Goal: Find specific page/section: Find specific page/section

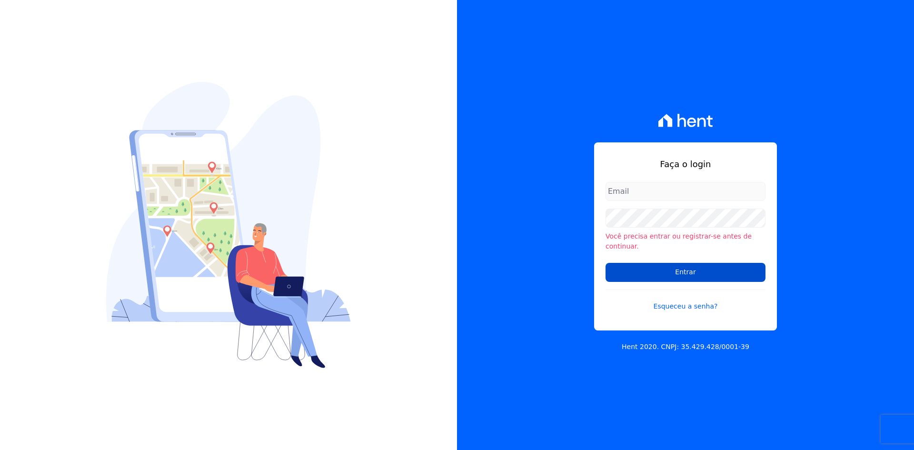
type input "[EMAIL_ADDRESS][DOMAIN_NAME]"
click at [689, 270] on input "Entrar" at bounding box center [685, 272] width 160 height 19
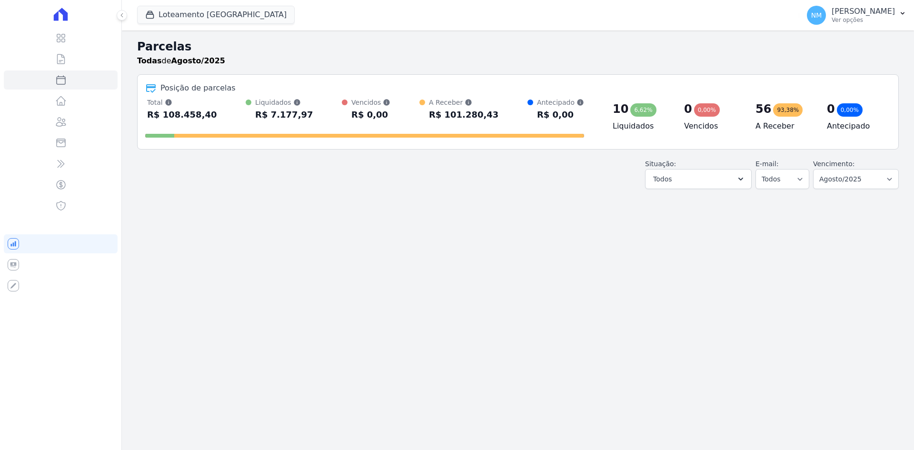
select select
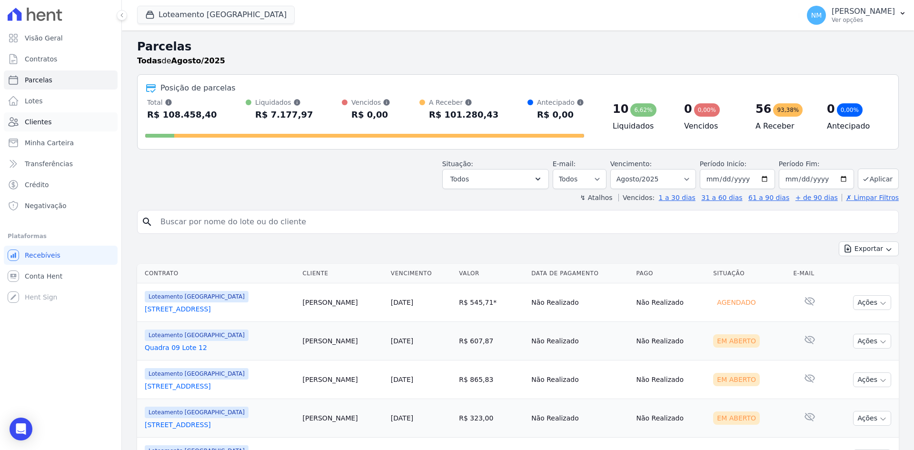
click at [58, 122] on link "Clientes" at bounding box center [61, 121] width 114 height 19
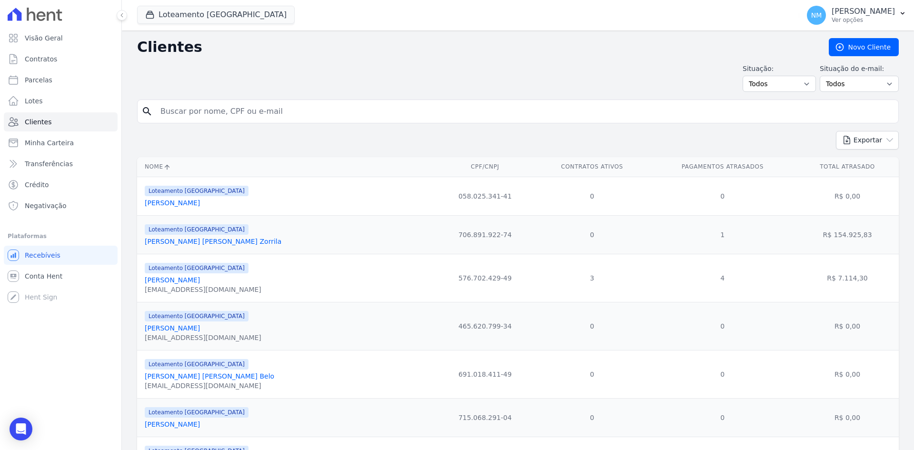
click at [240, 115] on input "search" at bounding box center [524, 111] width 739 height 19
type input "049.237.951-31"
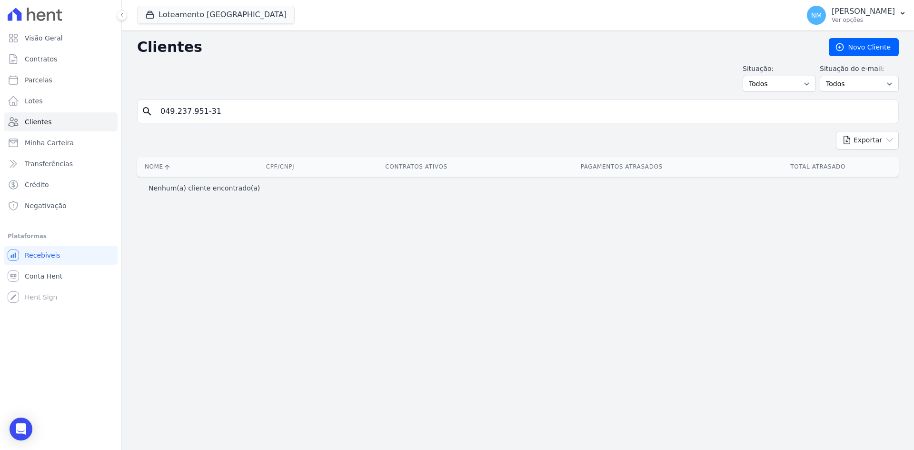
drag, startPoint x: 246, startPoint y: 112, endPoint x: 157, endPoint y: 112, distance: 89.5
click at [157, 112] on input "049.237.951-31" at bounding box center [524, 111] width 739 height 19
